Goal: Information Seeking & Learning: Learn about a topic

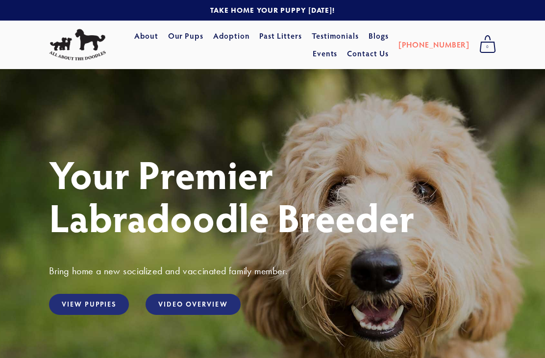
click at [100, 305] on link "View Puppies" at bounding box center [89, 304] width 80 height 21
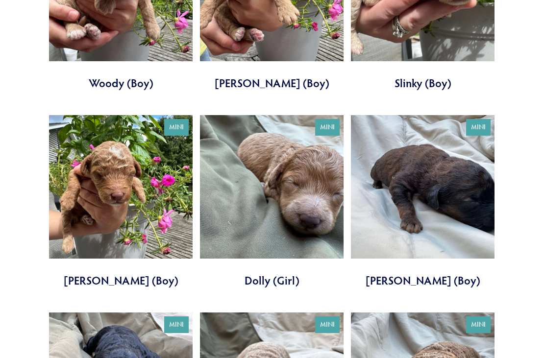
scroll to position [1676, 0]
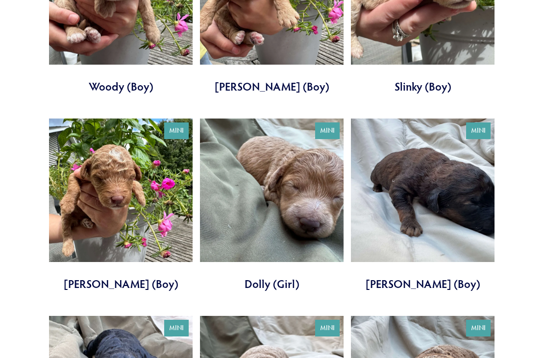
click at [449, 180] on link at bounding box center [423, 205] width 144 height 173
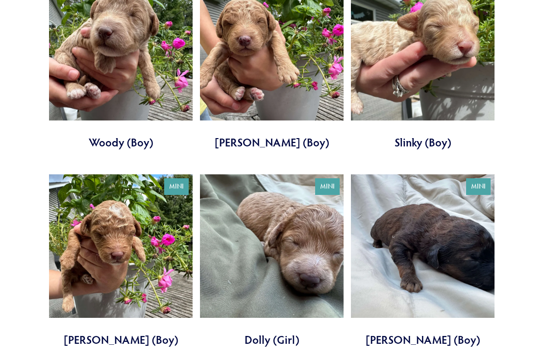
scroll to position [1621, 0]
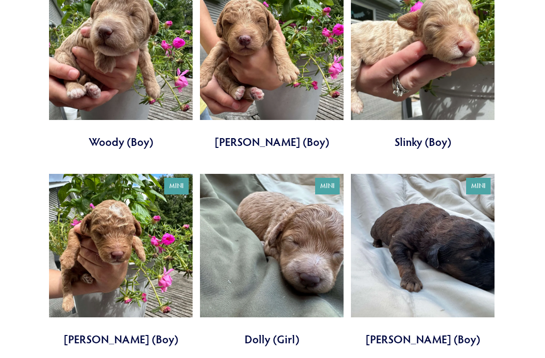
click at [448, 60] on link at bounding box center [423, 62] width 144 height 173
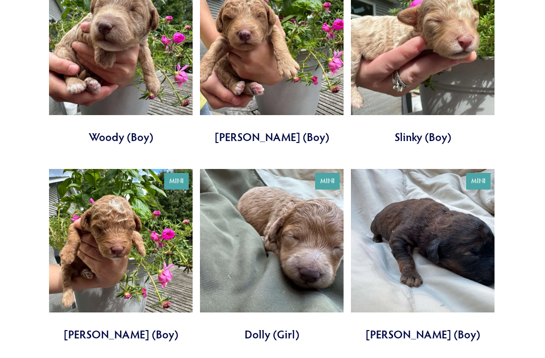
scroll to position [1626, 0]
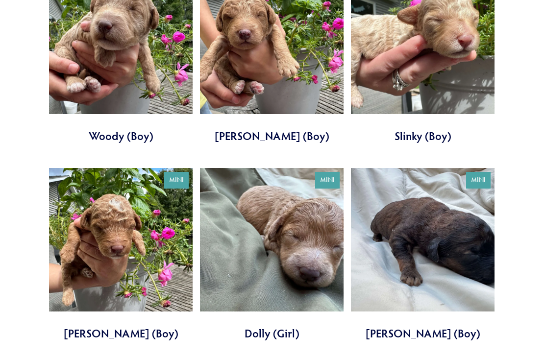
click at [140, 252] on link at bounding box center [121, 255] width 144 height 173
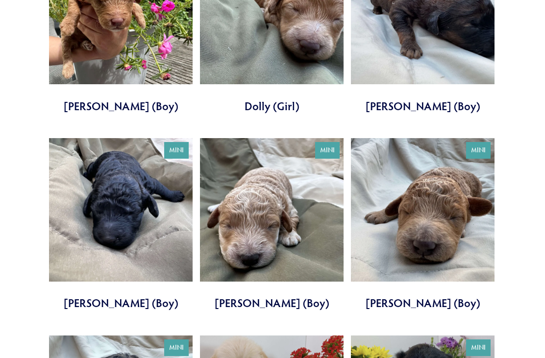
scroll to position [1854, 0]
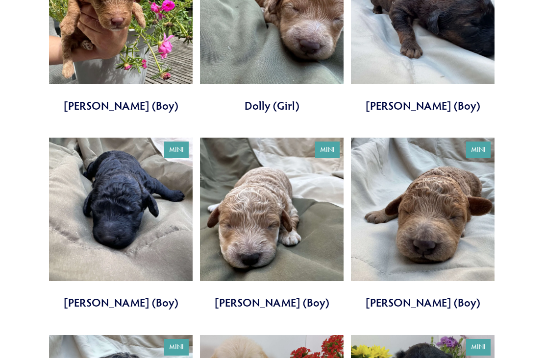
click at [292, 219] on link at bounding box center [272, 224] width 144 height 173
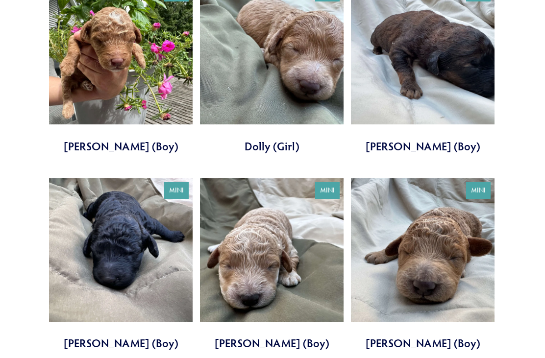
scroll to position [1809, 0]
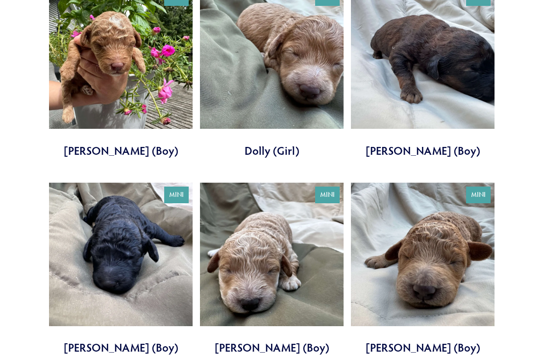
click at [437, 254] on link at bounding box center [423, 269] width 144 height 173
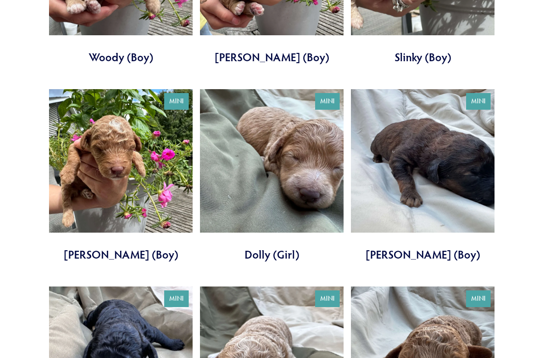
scroll to position [1772, 0]
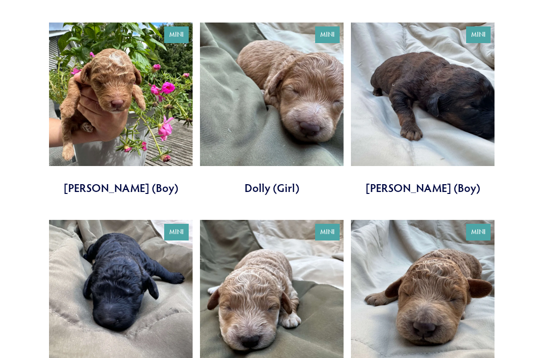
click at [439, 103] on link at bounding box center [423, 109] width 144 height 173
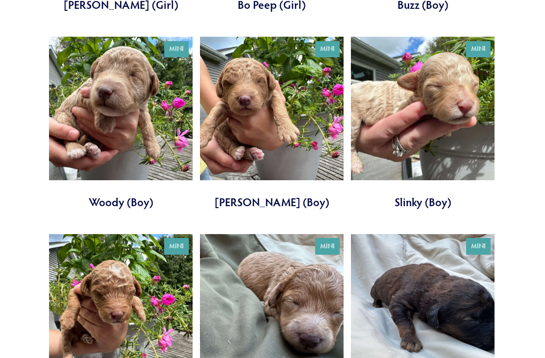
scroll to position [1560, 0]
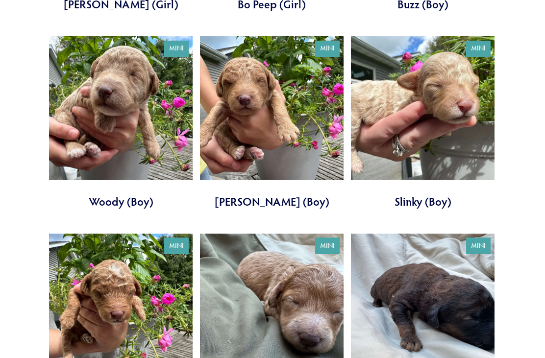
click at [264, 105] on link at bounding box center [272, 123] width 144 height 173
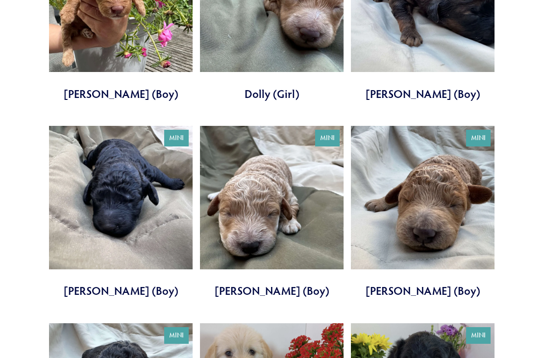
scroll to position [1866, 0]
click at [275, 201] on link at bounding box center [272, 212] width 144 height 173
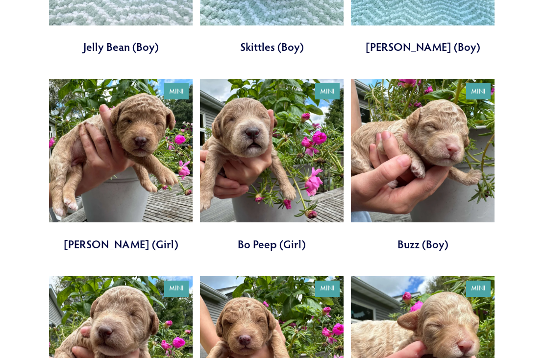
scroll to position [1308, 0]
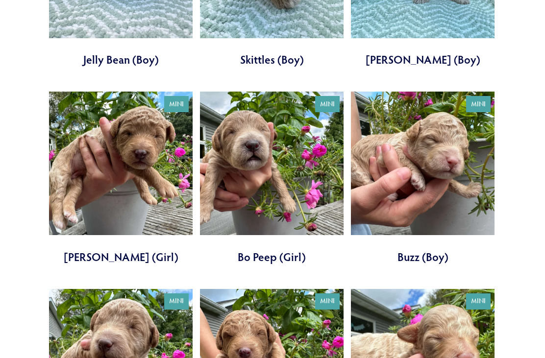
click at [445, 175] on link at bounding box center [423, 178] width 144 height 173
click at [298, 189] on link at bounding box center [272, 178] width 144 height 173
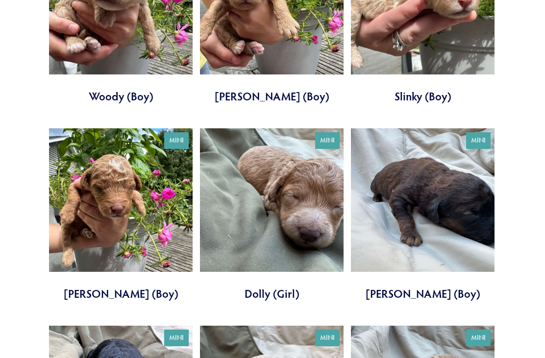
scroll to position [1668, 0]
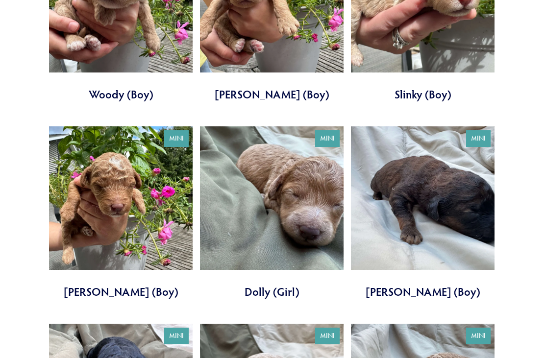
click at [305, 200] on link at bounding box center [272, 213] width 144 height 173
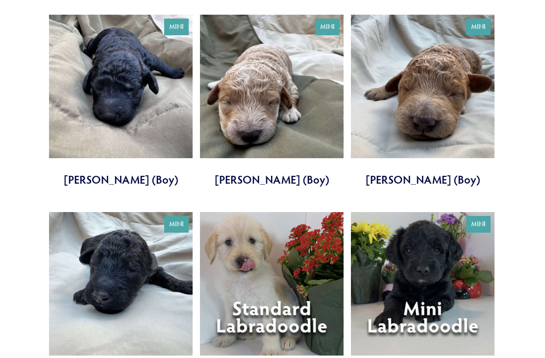
scroll to position [1977, 0]
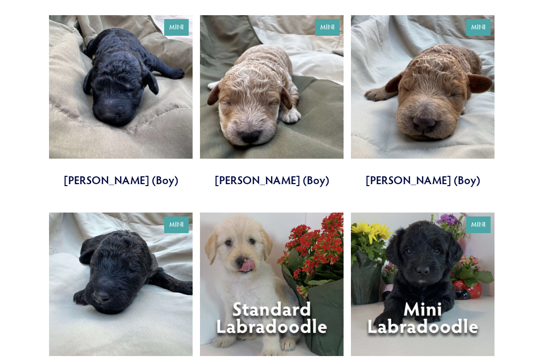
click at [135, 295] on link at bounding box center [121, 299] width 144 height 173
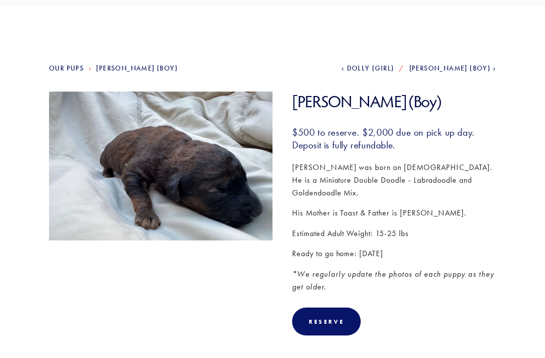
scroll to position [62, 0]
click at [233, 190] on img at bounding box center [160, 176] width 223 height 168
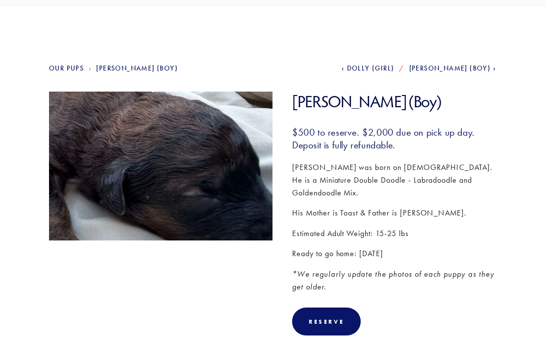
scroll to position [63, 0]
click at [241, 188] on img at bounding box center [160, 176] width 223 height 168
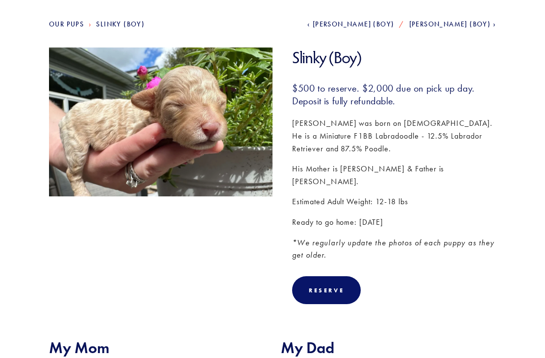
scroll to position [105, 0]
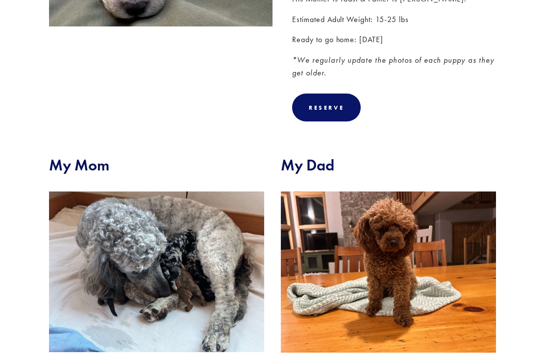
scroll to position [277, 0]
click at [211, 286] on img at bounding box center [156, 272] width 215 height 161
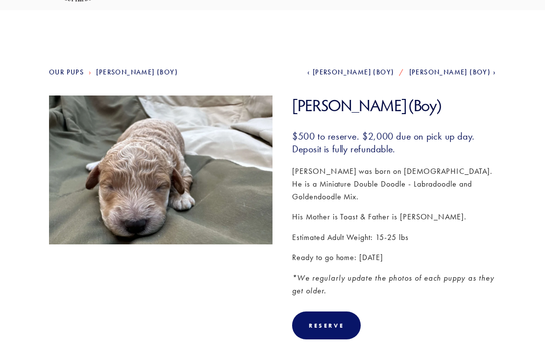
scroll to position [0, 0]
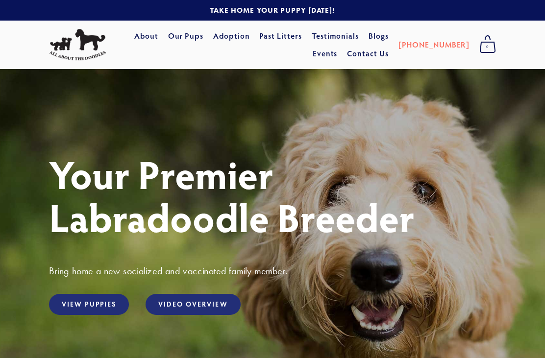
click at [89, 307] on link "View Puppies" at bounding box center [89, 304] width 80 height 21
